Goal: Information Seeking & Learning: Learn about a topic

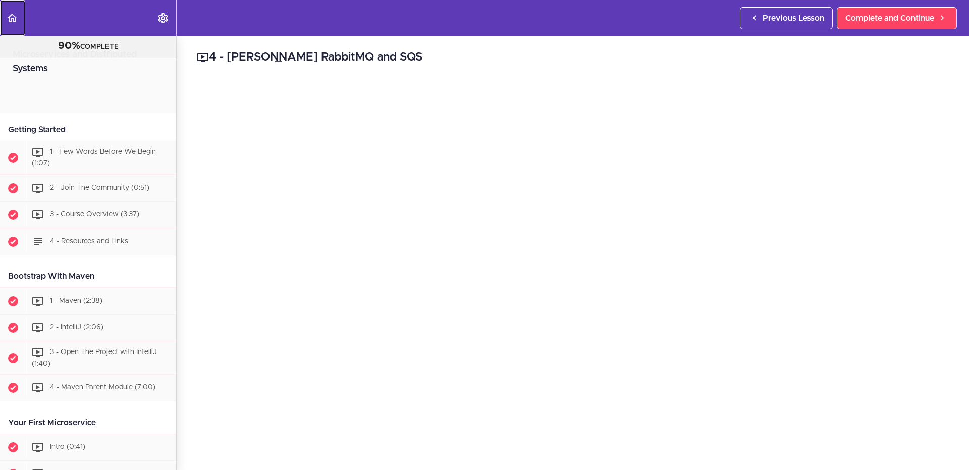
click at [9, 14] on icon "Back to course curriculum" at bounding box center [12, 18] width 12 height 12
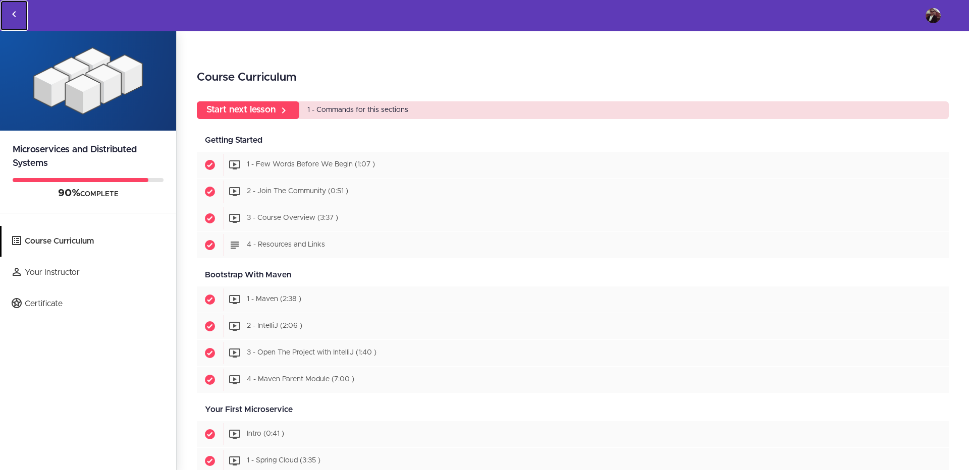
click at [23, 15] on link "Back to courses" at bounding box center [14, 16] width 27 height 30
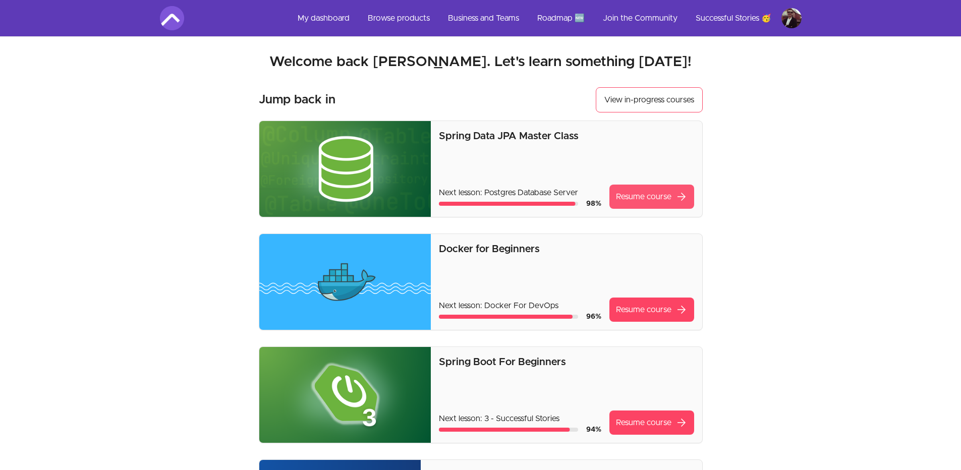
click at [623, 193] on link "Resume course arrow_forward" at bounding box center [651, 197] width 85 height 24
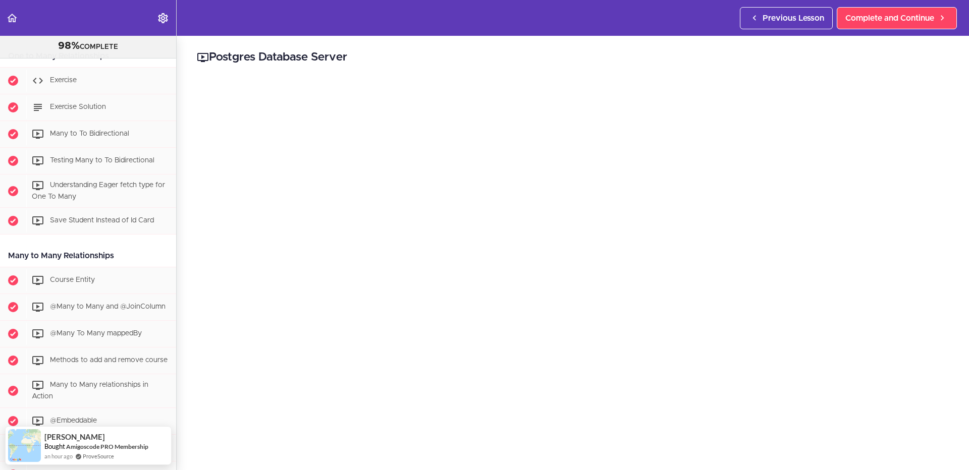
scroll to position [1513, 0]
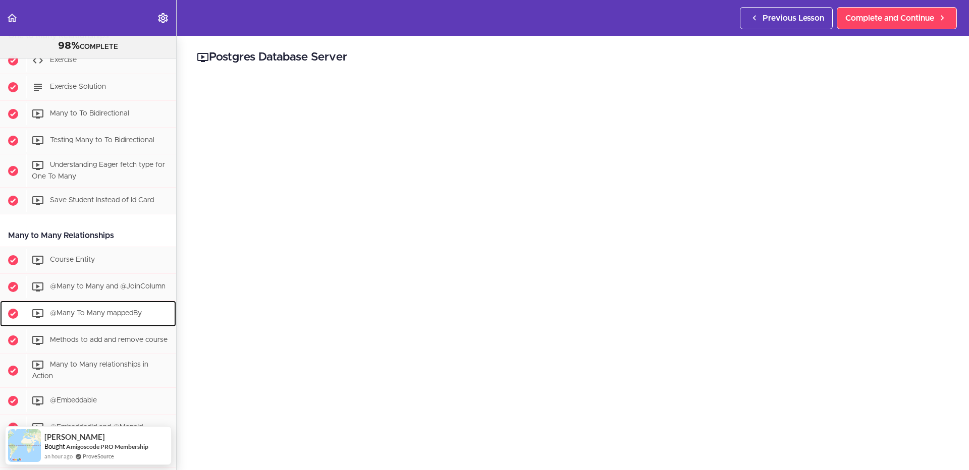
click at [85, 309] on div "@Many To Many mappedBy" at bounding box center [101, 314] width 150 height 22
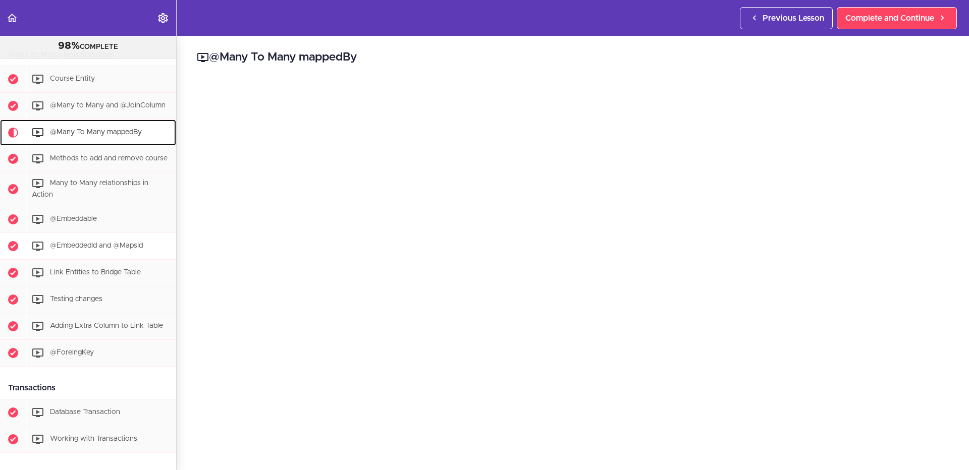
scroll to position [1647, 0]
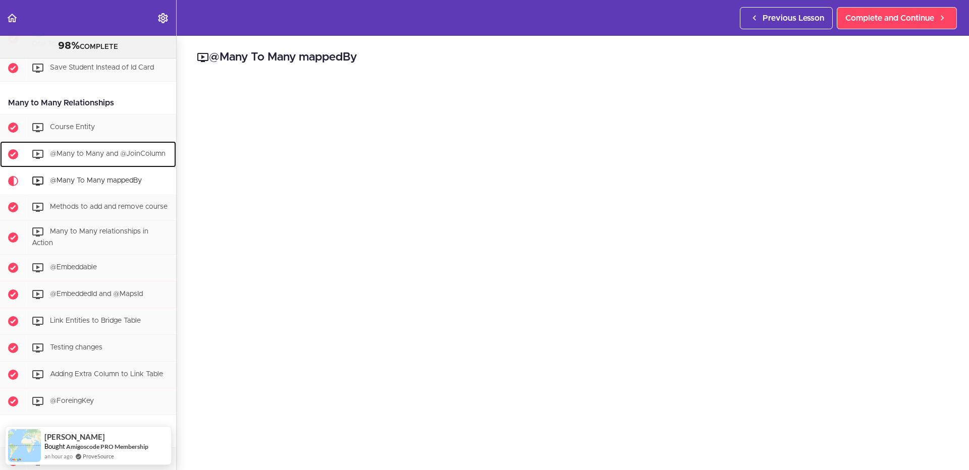
click at [108, 158] on span "@Many to Many and @JoinColumn" at bounding box center [108, 154] width 116 height 7
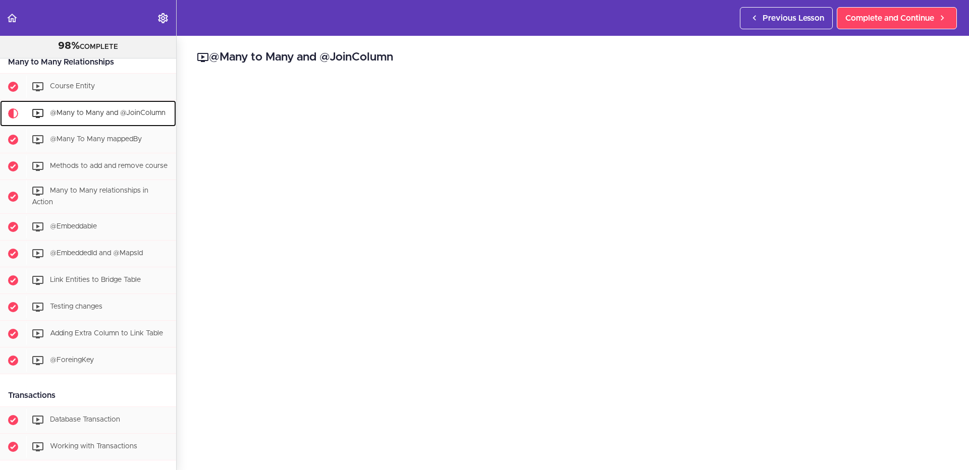
scroll to position [1721, 0]
